Goal: Information Seeking & Learning: Learn about a topic

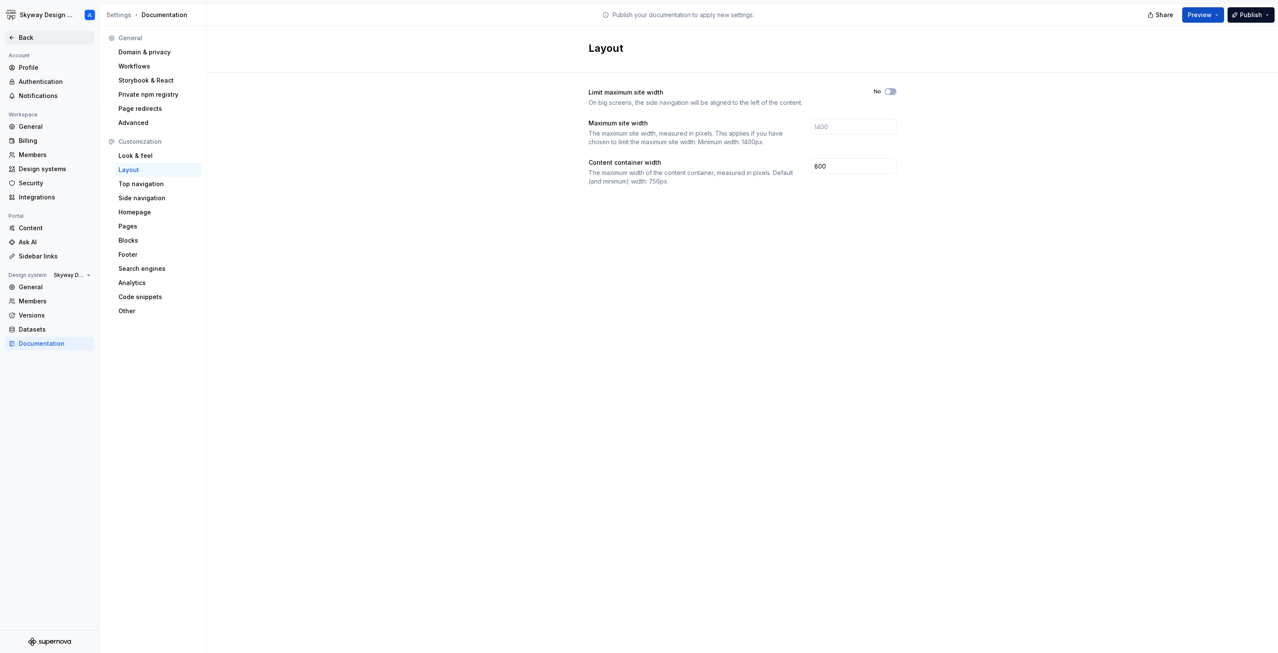
click at [26, 36] on div "Back" at bounding box center [55, 37] width 72 height 9
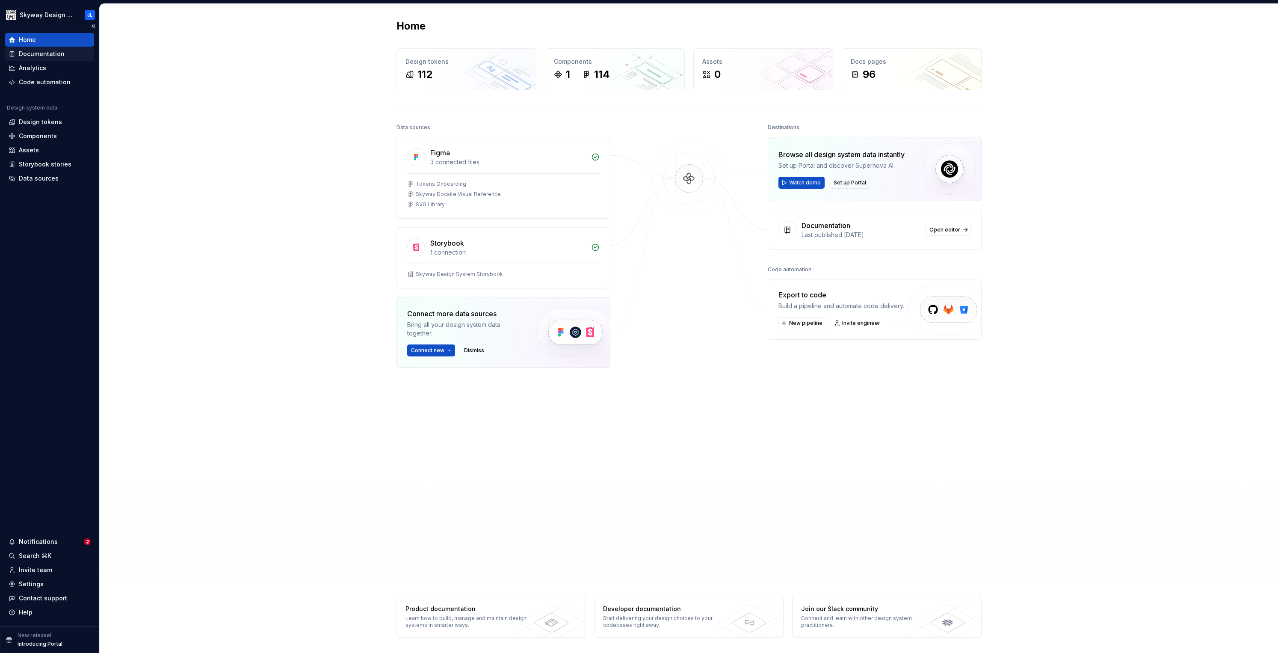
click at [47, 47] on div "Documentation" at bounding box center [49, 54] width 89 height 14
click at [43, 50] on div "Documentation" at bounding box center [42, 54] width 46 height 9
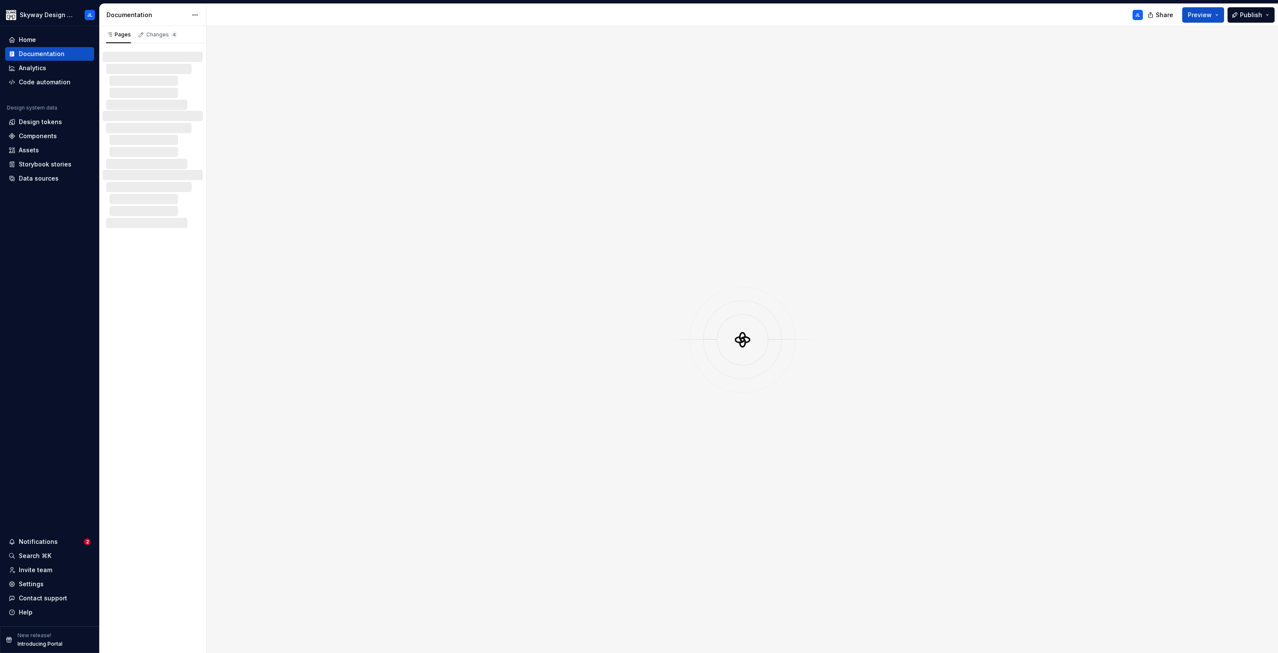
click at [365, 204] on div at bounding box center [743, 339] width 1072 height 627
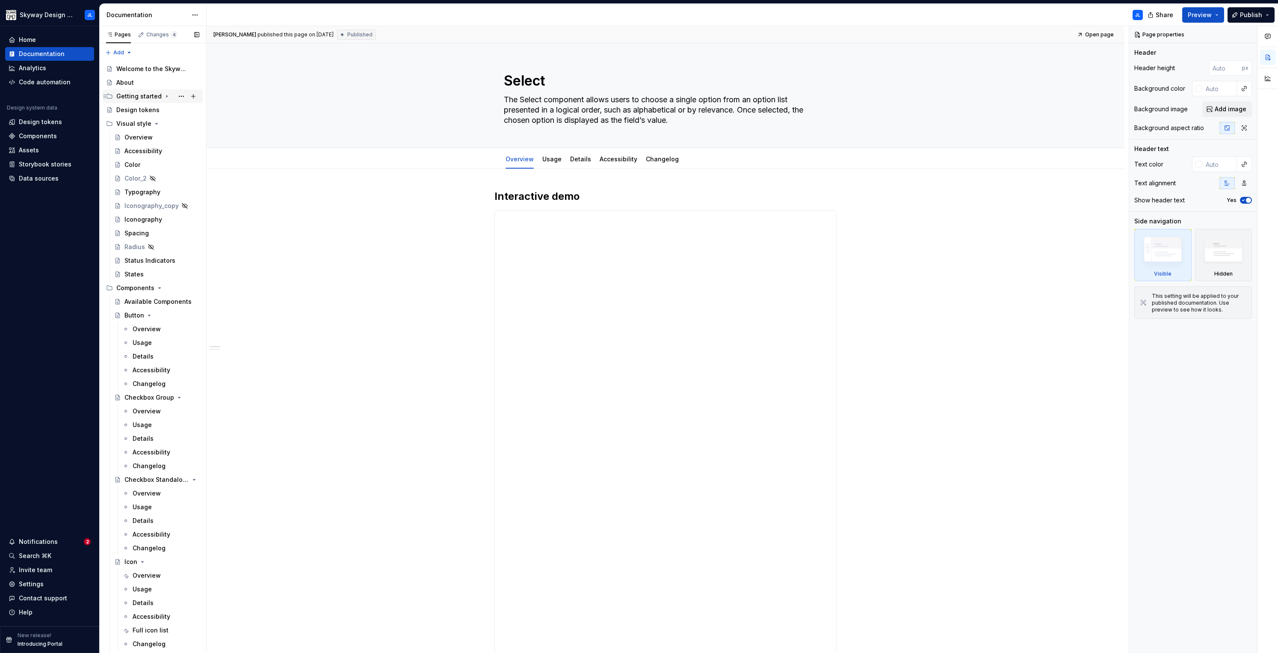
click at [137, 99] on div "Getting started" at bounding box center [138, 96] width 45 height 9
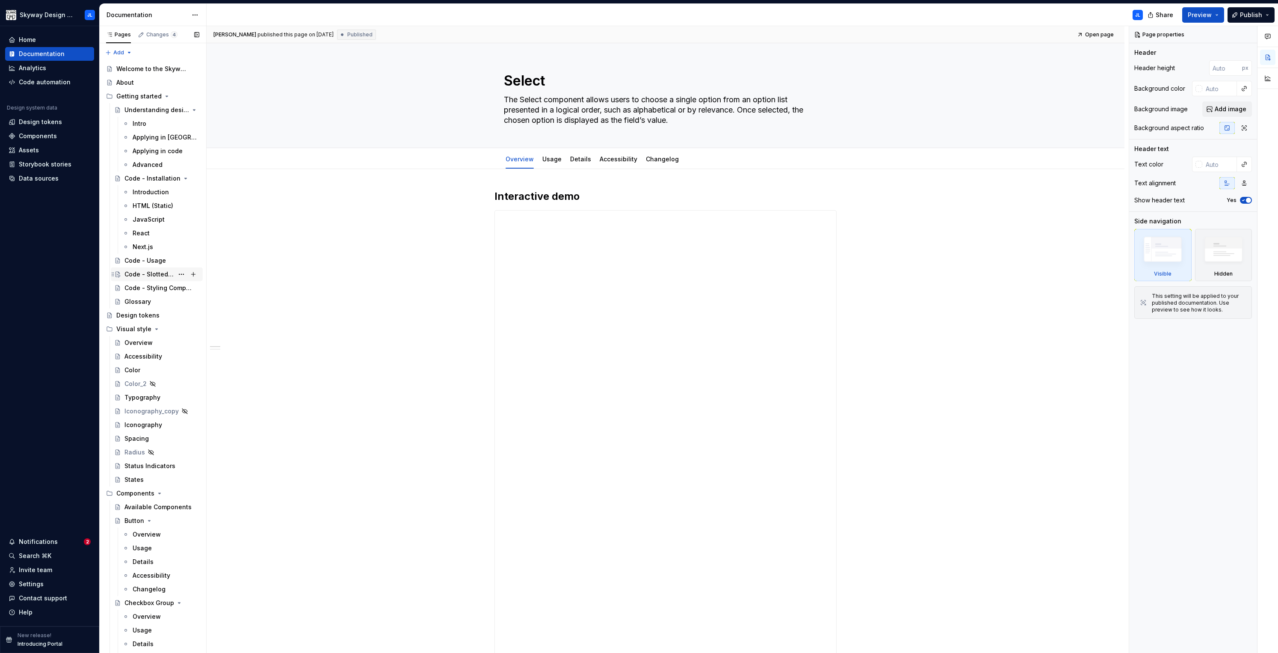
click at [152, 272] on div "Code - Slotted Content" at bounding box center [148, 274] width 49 height 9
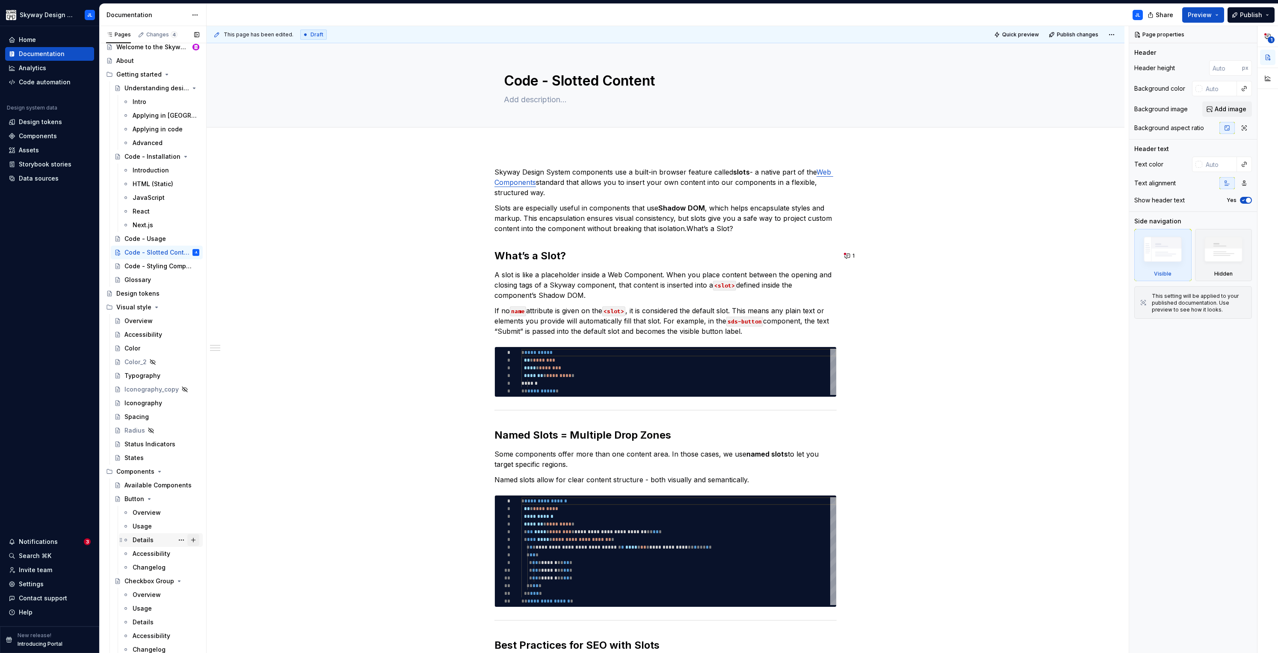
scroll to position [139, 0]
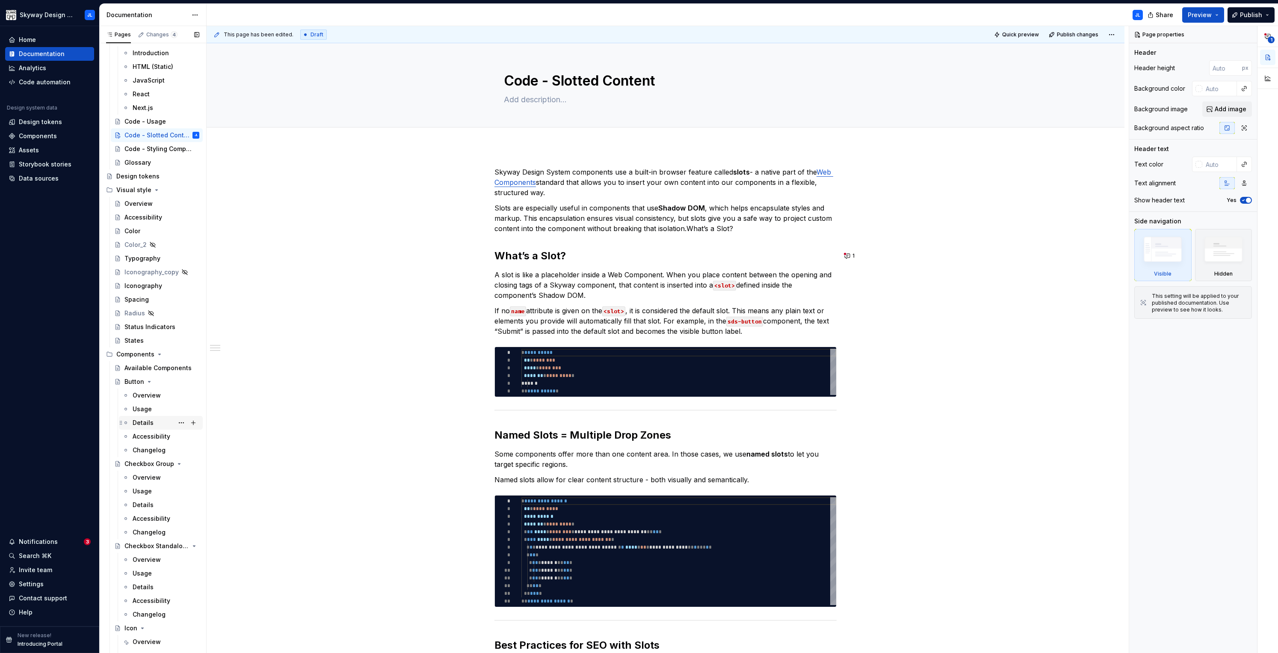
click at [144, 425] on div "Details" at bounding box center [143, 422] width 21 height 9
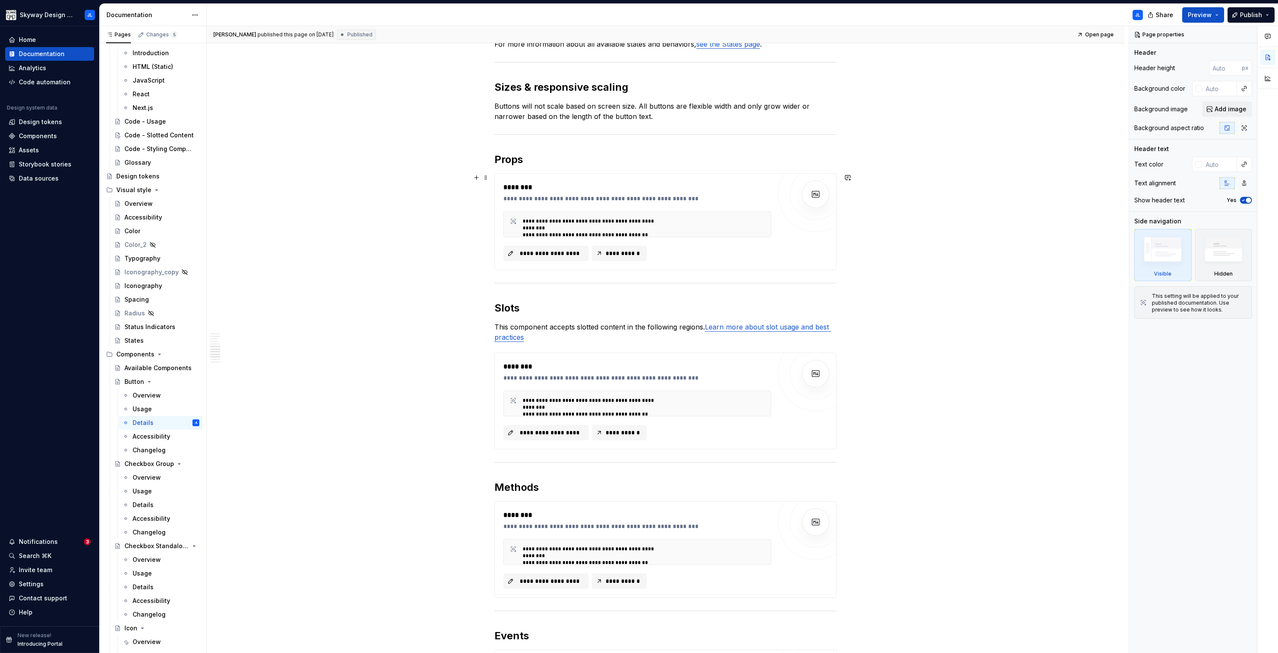
scroll to position [712, 0]
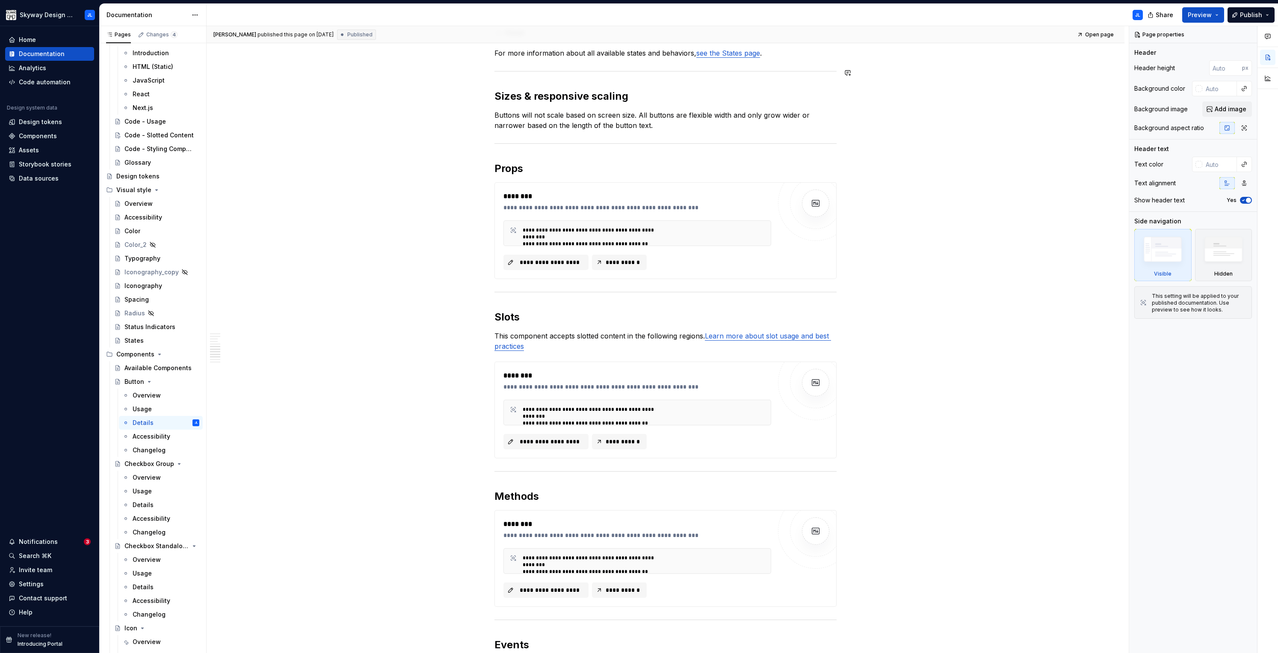
click at [1012, 61] on div "Anatomy Button consists of the following elements: Button label: the button lab…" at bounding box center [666, 355] width 918 height 1818
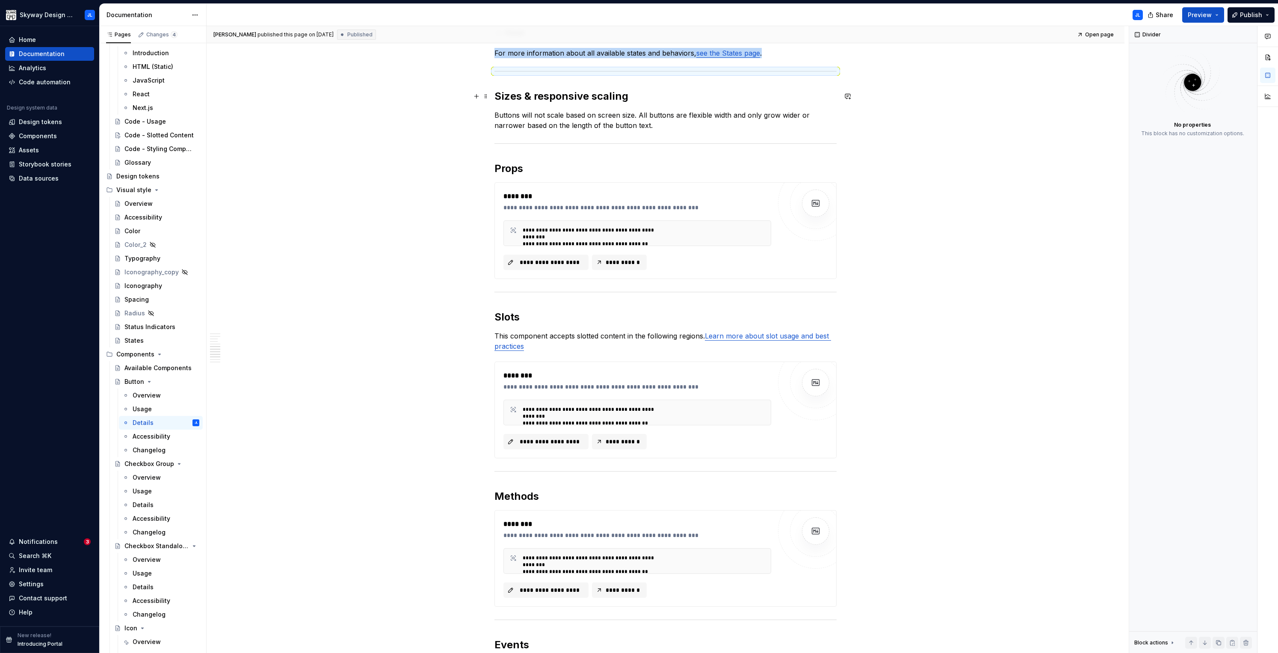
click at [914, 95] on div "Anatomy Button consists of the following elements: Button label: the button lab…" at bounding box center [666, 355] width 918 height 1818
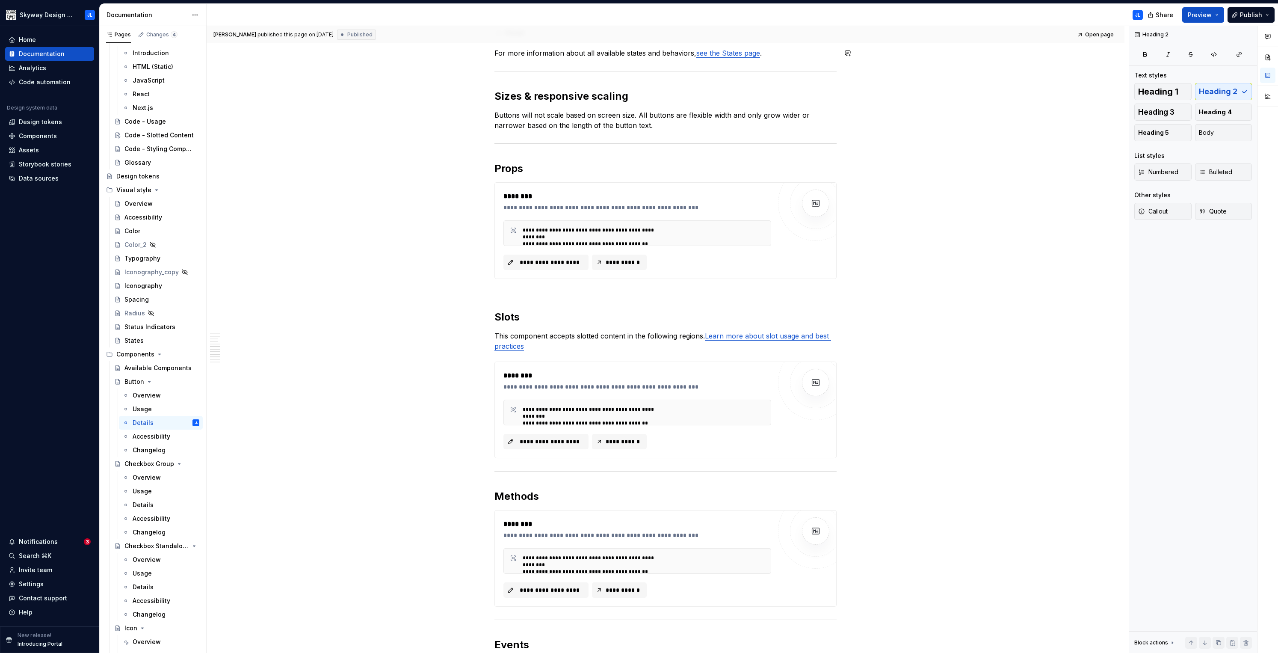
type textarea "*"
